Goal: Find specific page/section

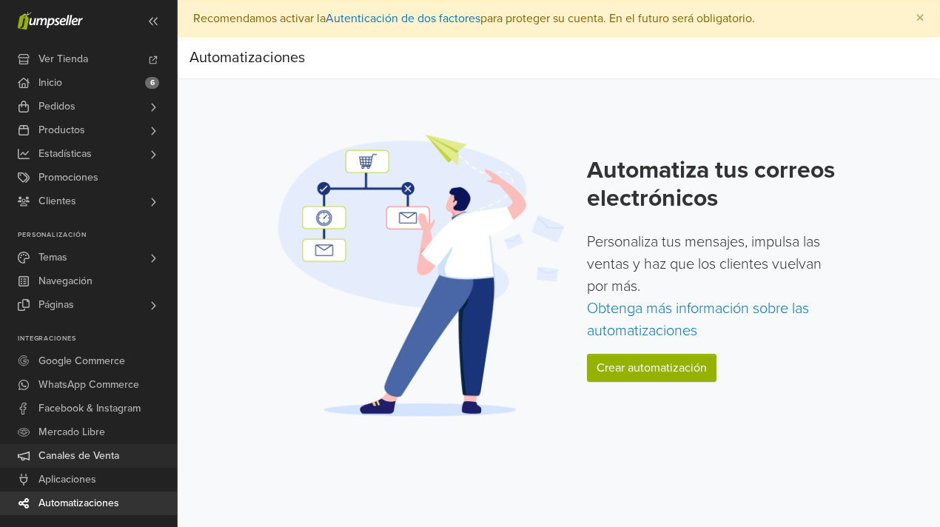
click at [73, 462] on span "Canales de Venta" at bounding box center [78, 456] width 81 height 24
click at [95, 479] on span "Aplicaciones" at bounding box center [67, 480] width 58 height 24
